Goal: Book appointment/travel/reservation

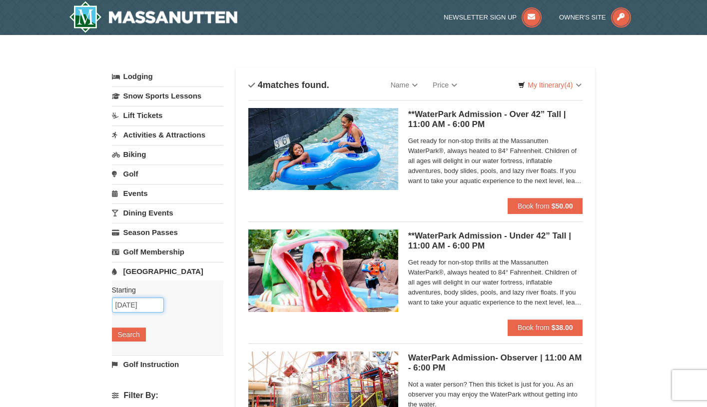
click at [120, 303] on input "[DATE]" at bounding box center [138, 304] width 52 height 15
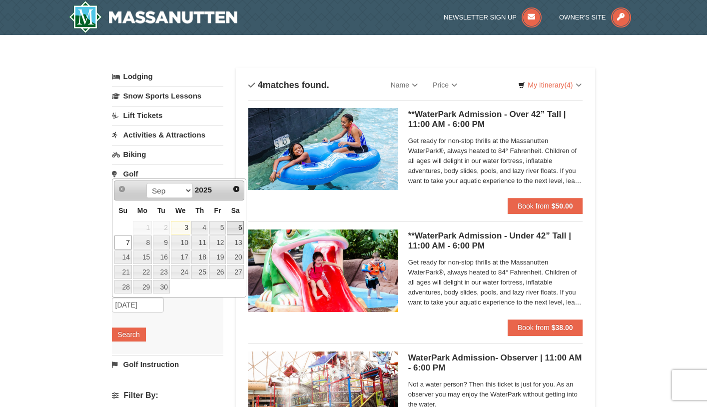
click at [240, 225] on link "6" at bounding box center [235, 228] width 17 height 14
type input "[DATE]"
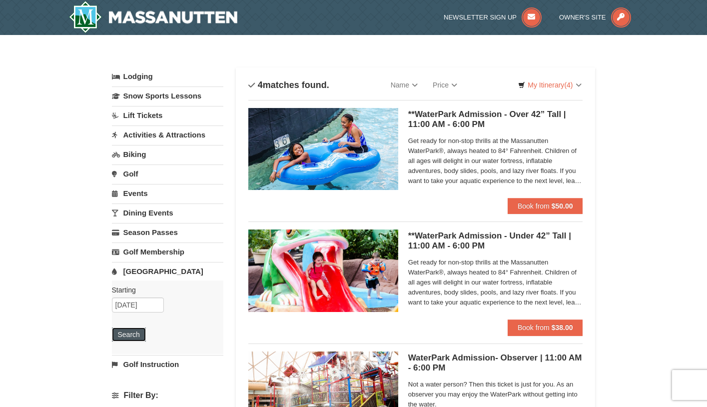
click at [136, 338] on button "Search" at bounding box center [129, 334] width 34 height 14
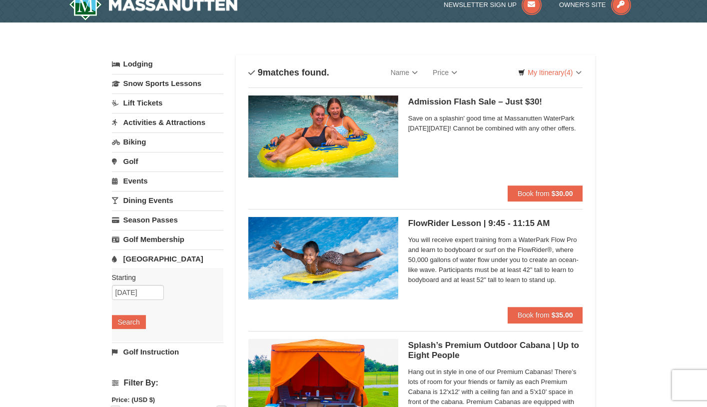
scroll to position [20, 0]
